Goal: Task Accomplishment & Management: Use online tool/utility

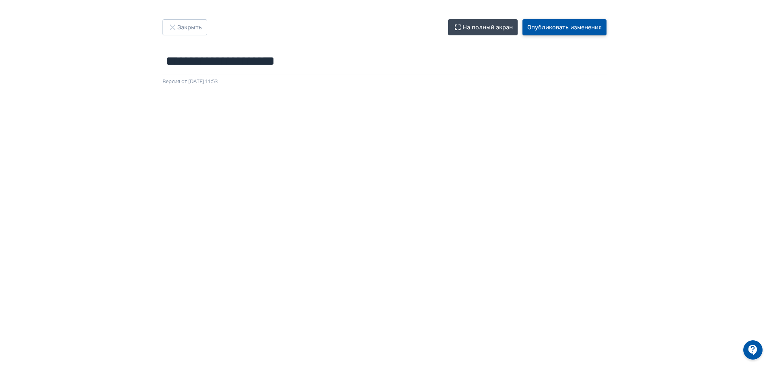
click at [586, 26] on button "Опубликовать изменения" at bounding box center [564, 27] width 84 height 16
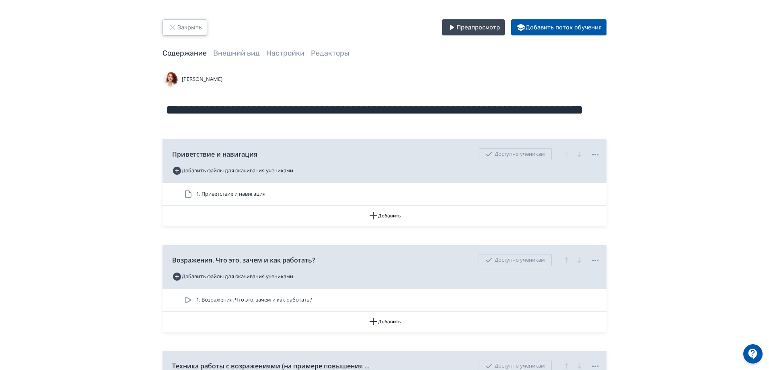
click at [189, 27] on button "Закрыть" at bounding box center [184, 27] width 45 height 16
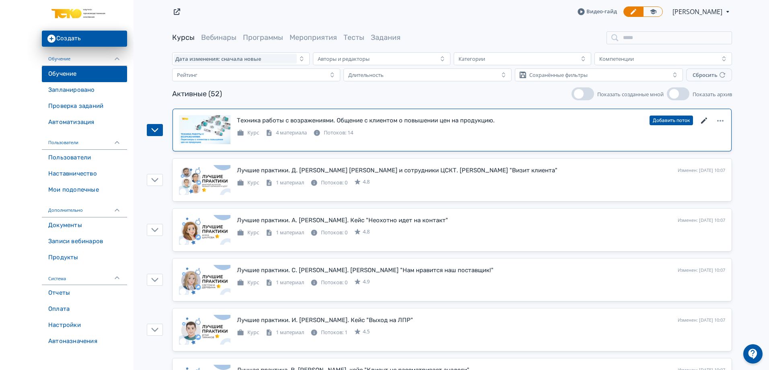
click at [704, 119] on icon at bounding box center [704, 121] width 10 height 10
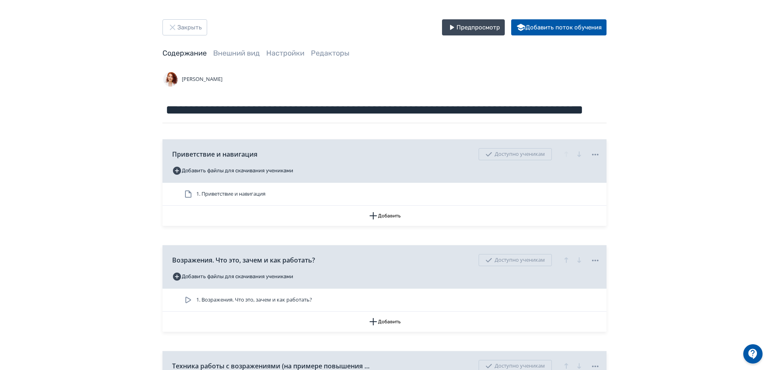
click at [491, 35] on div "**********" at bounding box center [384, 304] width 483 height 571
click at [493, 33] on button "Предпросмотр" at bounding box center [473, 27] width 63 height 16
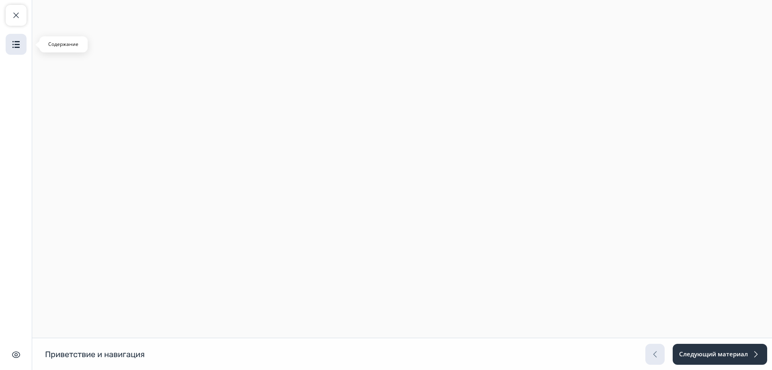
click at [22, 43] on button "Содержание" at bounding box center [16, 44] width 21 height 21
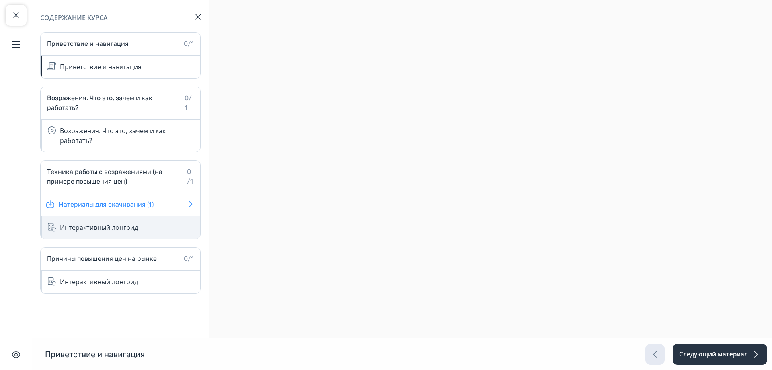
click at [127, 225] on div "Интерактивный лонгрид" at bounding box center [99, 227] width 78 height 10
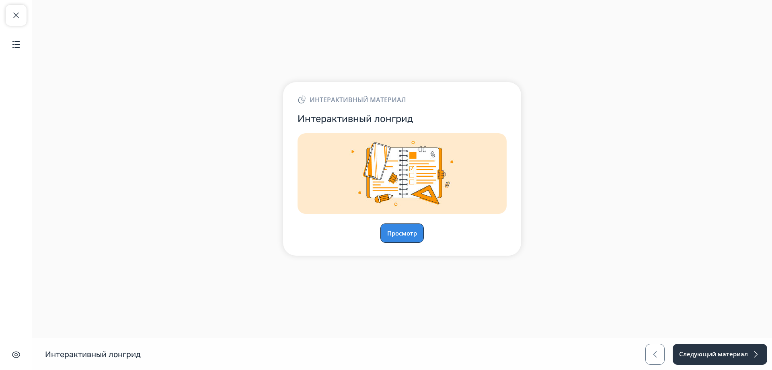
click at [419, 236] on button "Просмотр" at bounding box center [401, 232] width 43 height 19
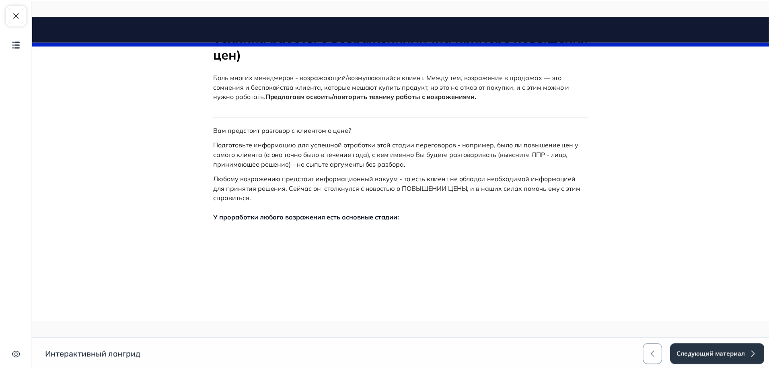
scroll to position [80, 0]
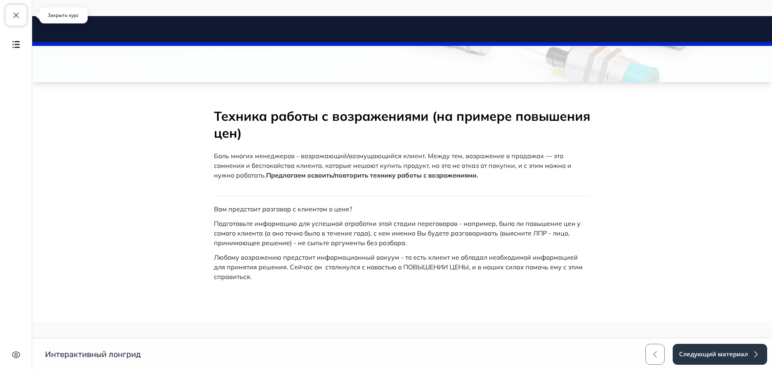
click at [18, 10] on button "Закрыть курс" at bounding box center [16, 15] width 21 height 21
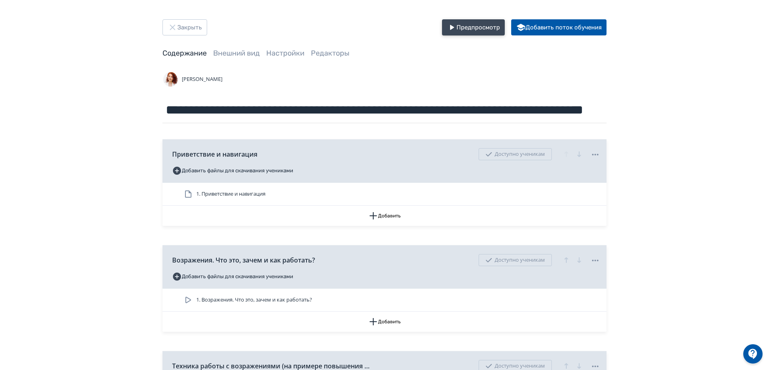
click at [475, 31] on button "Предпросмотр" at bounding box center [473, 27] width 63 height 16
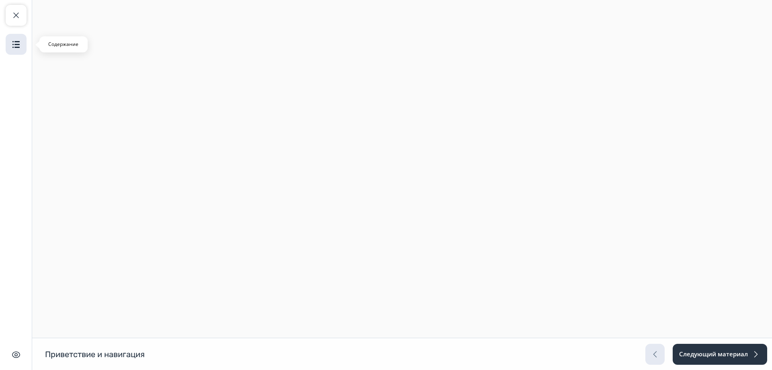
click at [21, 45] on button "Содержание" at bounding box center [16, 44] width 21 height 21
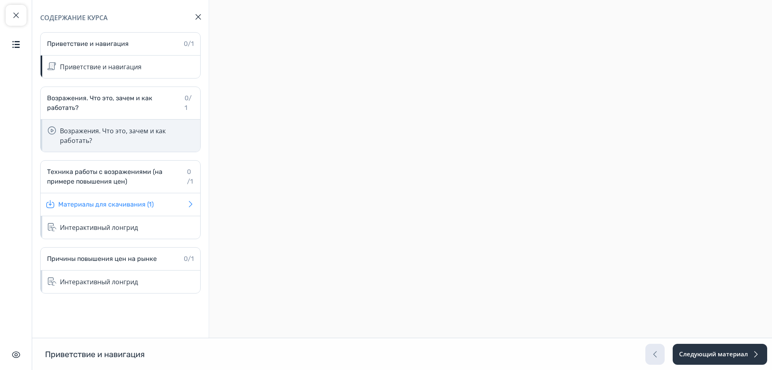
click at [89, 124] on div "Возражения. Что это, зачем и как работать?" at bounding box center [121, 135] width 160 height 32
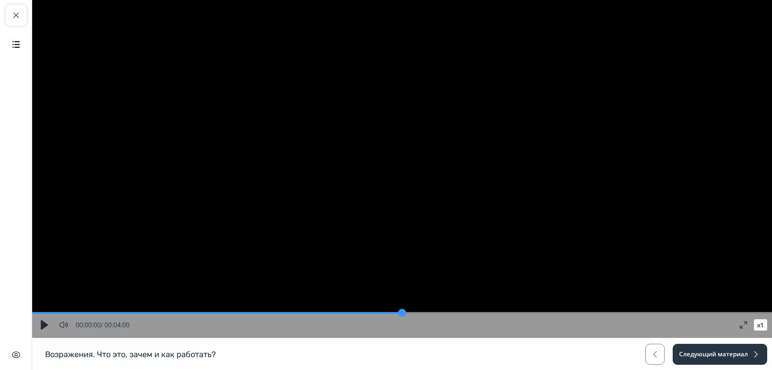
click at [47, 327] on button "button" at bounding box center [44, 324] width 14 height 14
drag, startPoint x: 36, startPoint y: 313, endPoint x: 164, endPoint y: 321, distance: 128.9
click at [164, 316] on input "range" at bounding box center [402, 312] width 740 height 8
drag, startPoint x: 190, startPoint y: 314, endPoint x: 310, endPoint y: 330, distance: 121.3
click at [310, 316] on input "range" at bounding box center [402, 312] width 740 height 8
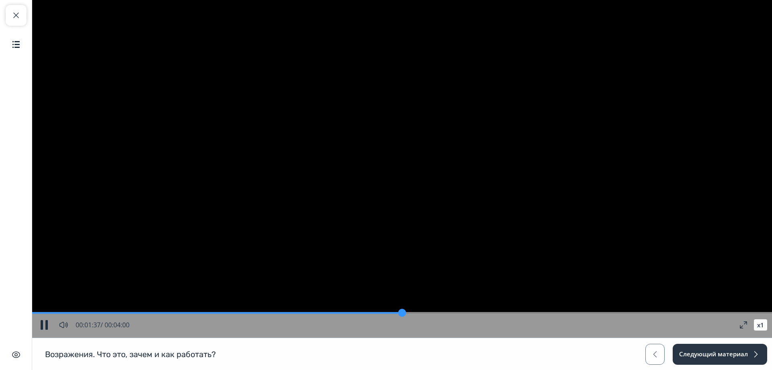
click at [48, 324] on button "button" at bounding box center [44, 324] width 14 height 14
click at [17, 15] on span "button" at bounding box center [16, 15] width 10 height 10
type input "**"
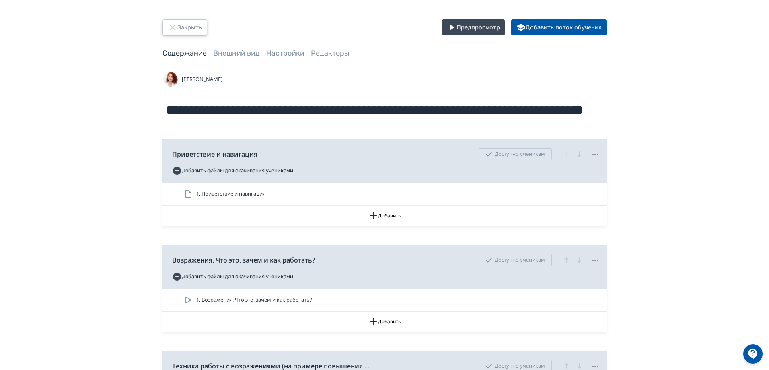
click at [197, 28] on button "Закрыть" at bounding box center [184, 27] width 45 height 16
